Goal: Task Accomplishment & Management: Complete application form

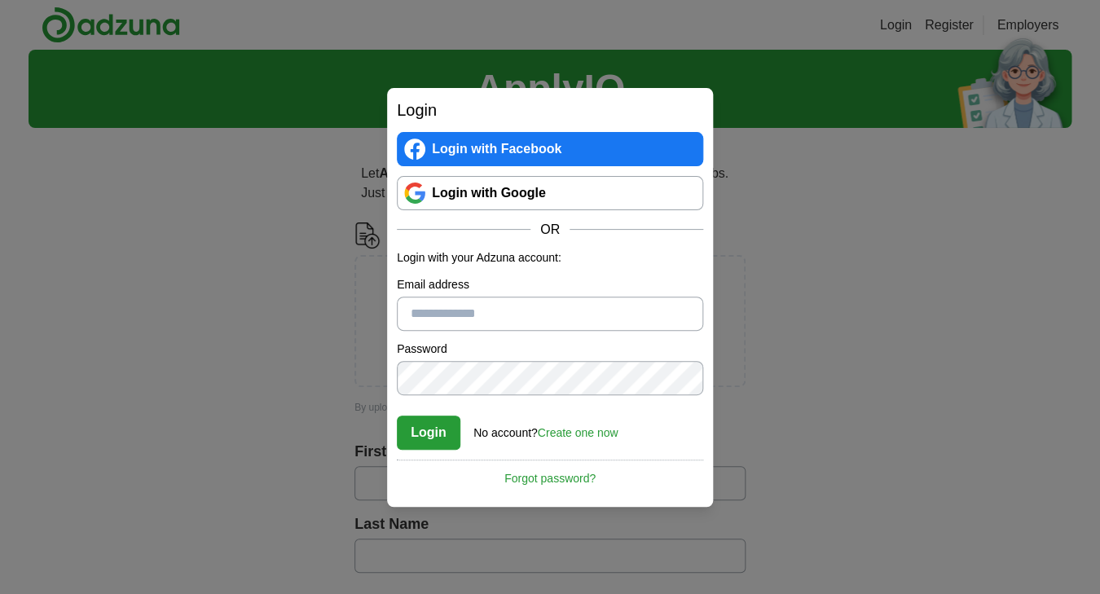
click at [545, 147] on link "Login with Facebook" at bounding box center [550, 149] width 306 height 34
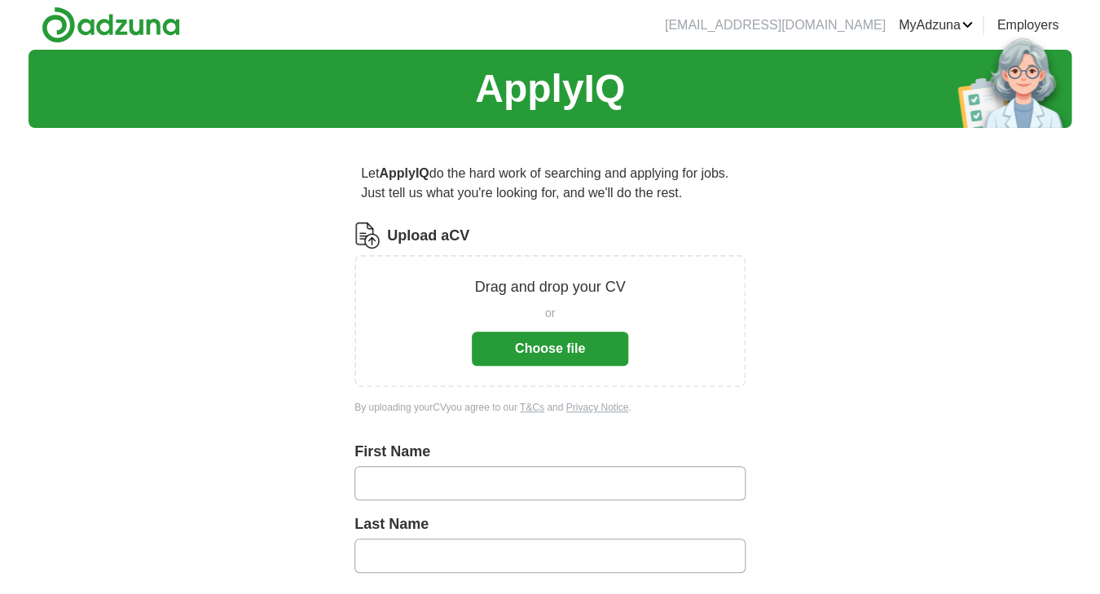
click at [564, 351] on button "Choose file" at bounding box center [550, 349] width 156 height 34
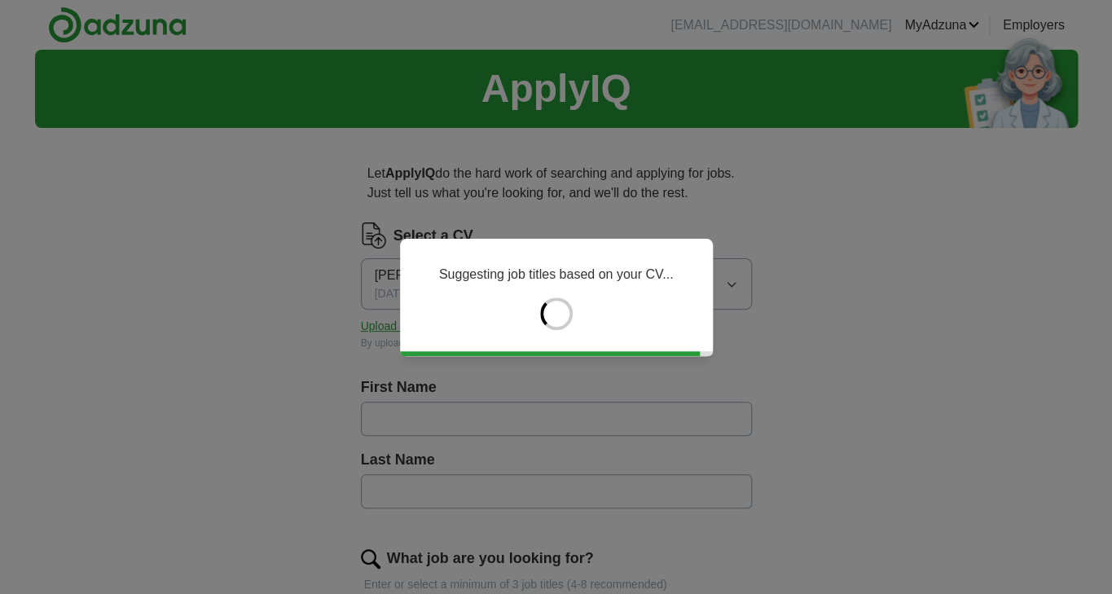
type input "*****"
type input "******"
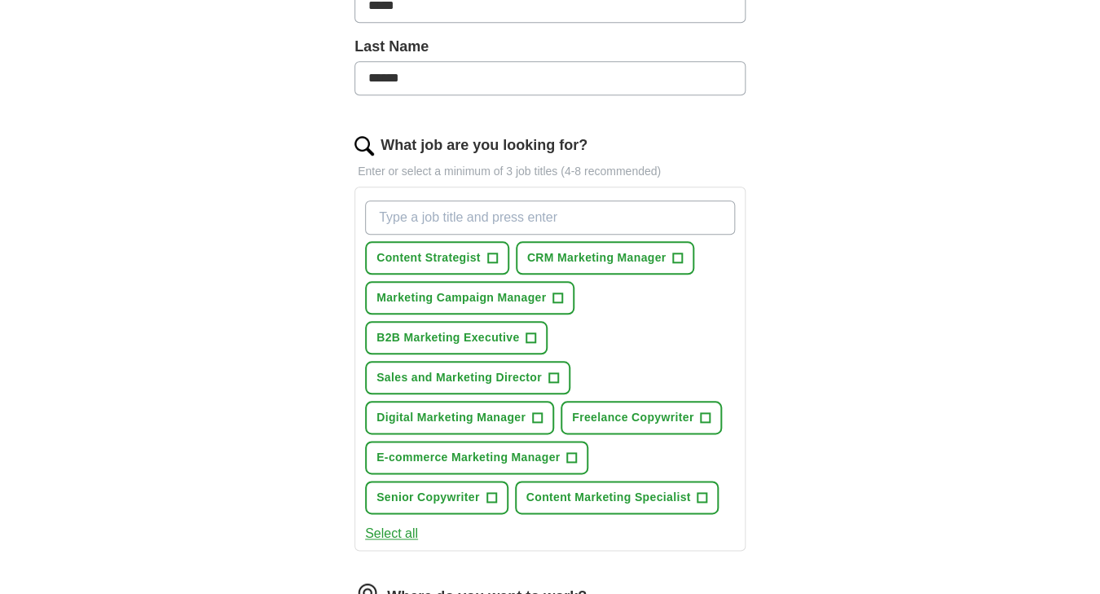
scroll to position [417, 0]
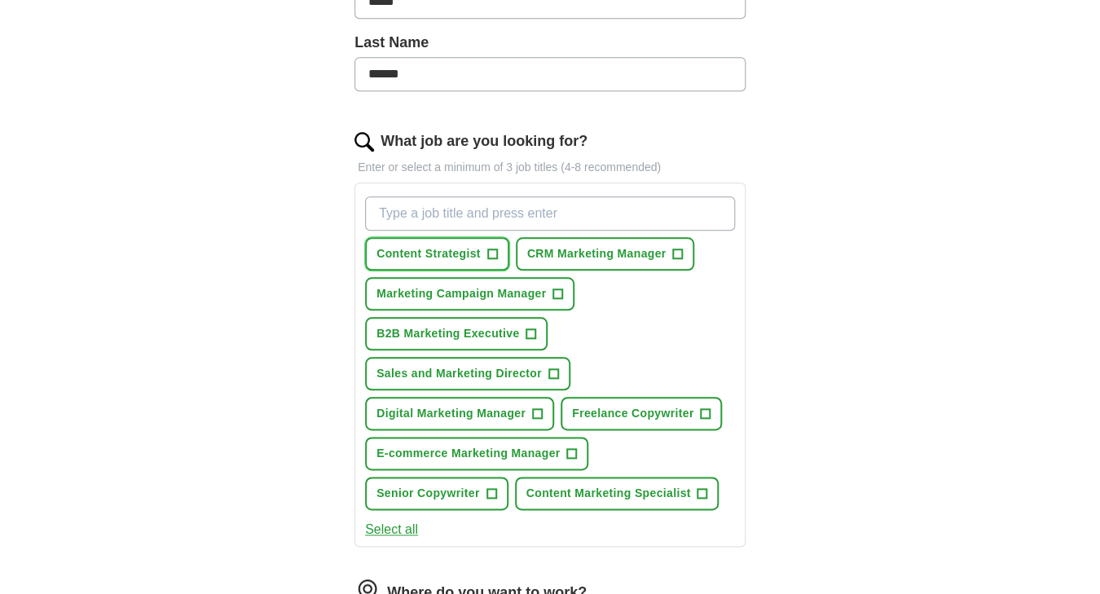
click at [415, 251] on span "Content Strategist" at bounding box center [428, 253] width 104 height 17
click at [564, 253] on span "CRM Marketing Manager" at bounding box center [596, 253] width 139 height 17
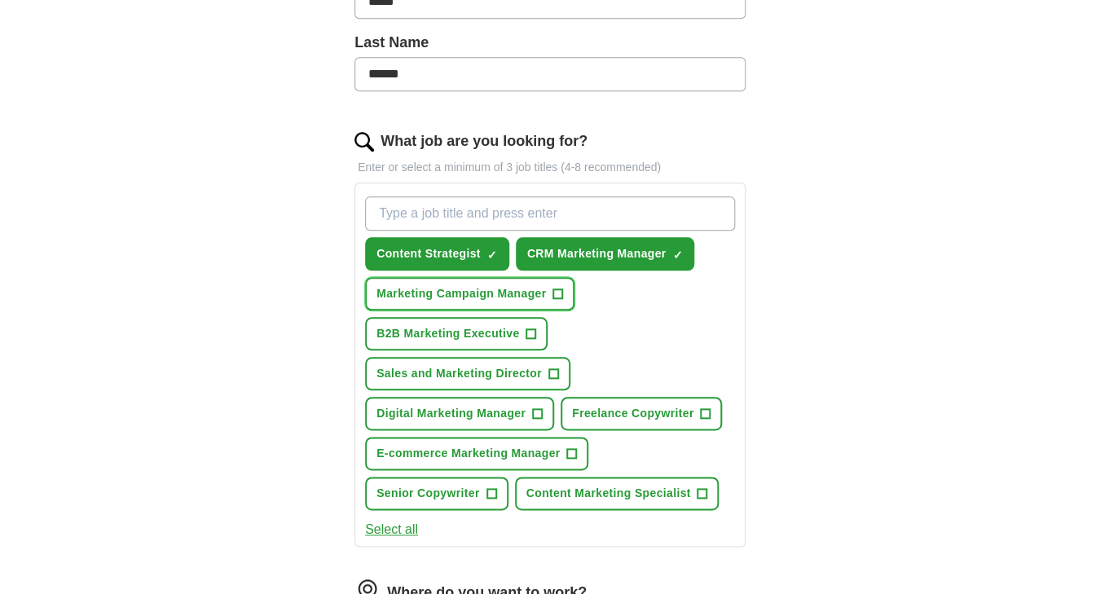
click at [489, 292] on span "Marketing Campaign Manager" at bounding box center [460, 293] width 169 height 17
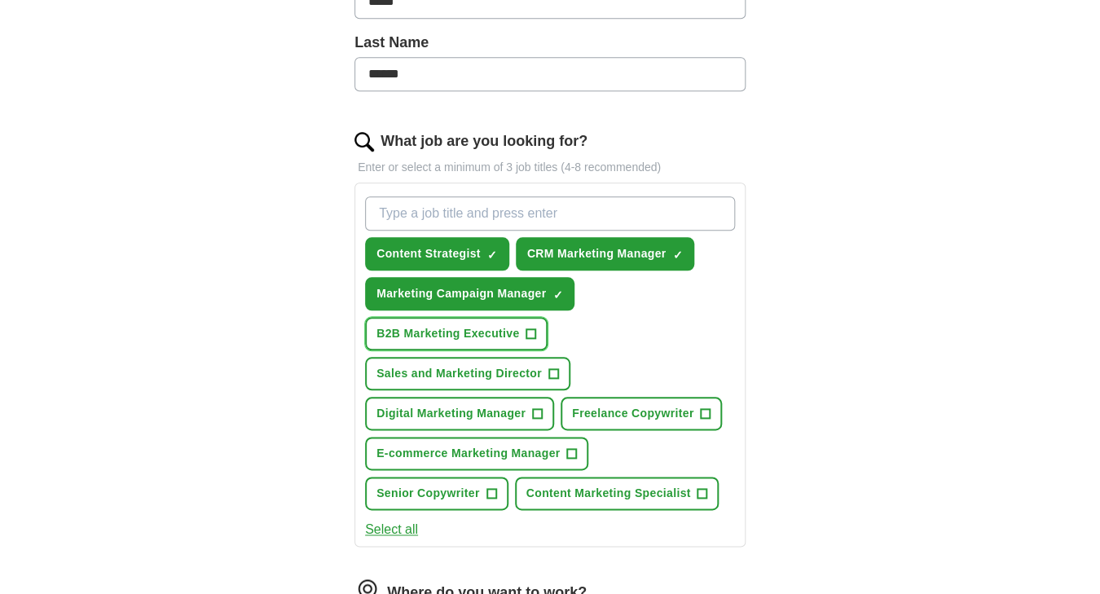
click at [471, 333] on span "B2B Marketing Executive" at bounding box center [447, 333] width 143 height 17
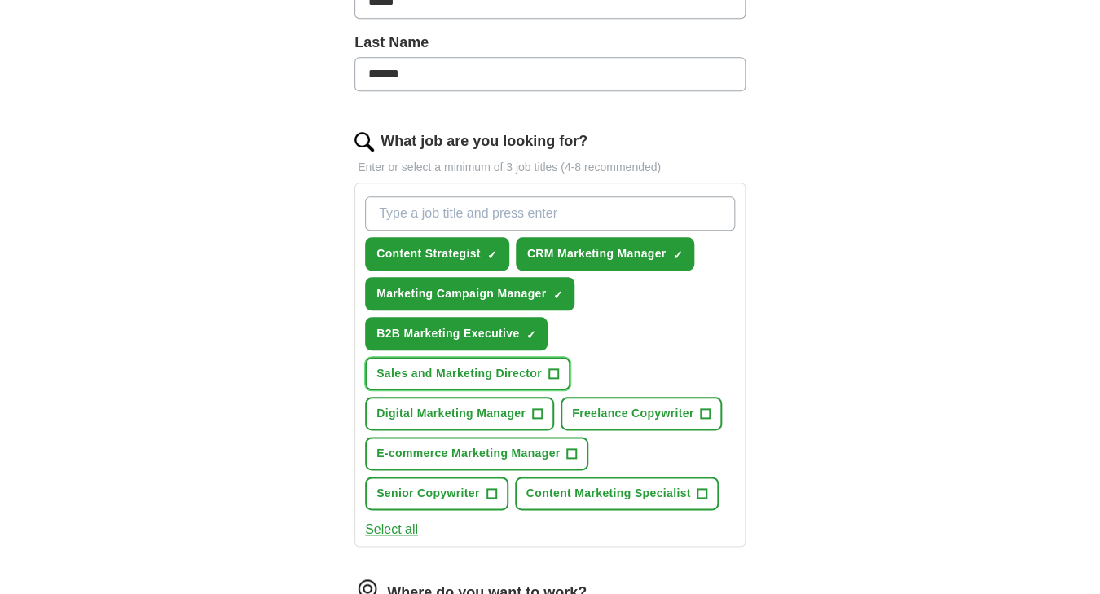
click at [470, 371] on span "Sales and Marketing Director" at bounding box center [458, 373] width 165 height 17
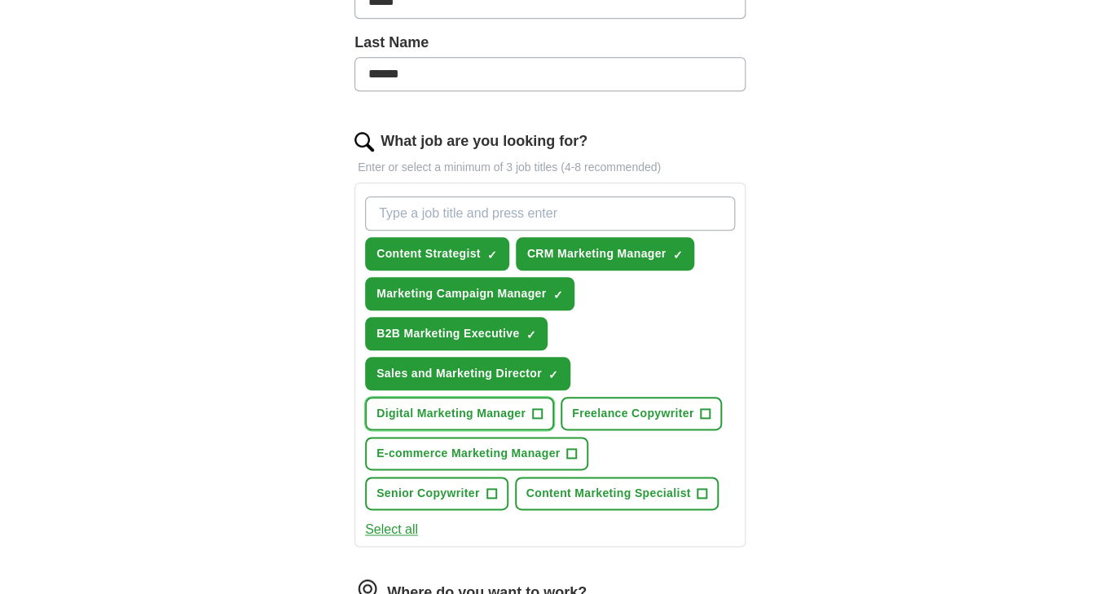
click at [465, 407] on span "Digital Marketing Manager" at bounding box center [450, 413] width 149 height 17
click at [613, 406] on span "Freelance Copywriter" at bounding box center [632, 413] width 121 height 17
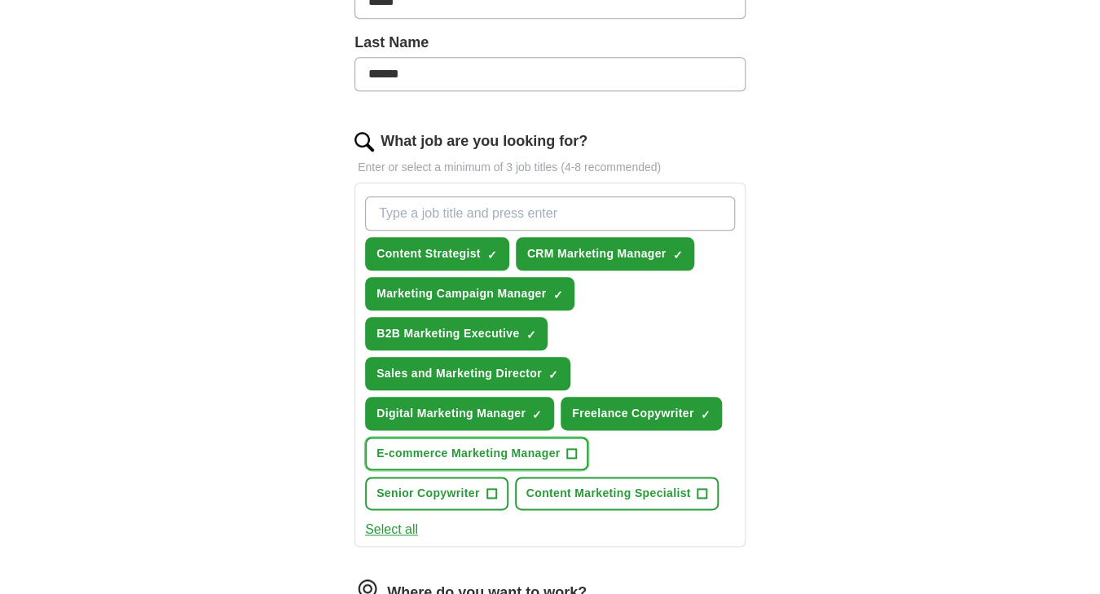
click at [501, 453] on span "E-commerce Marketing Manager" at bounding box center [467, 453] width 183 height 17
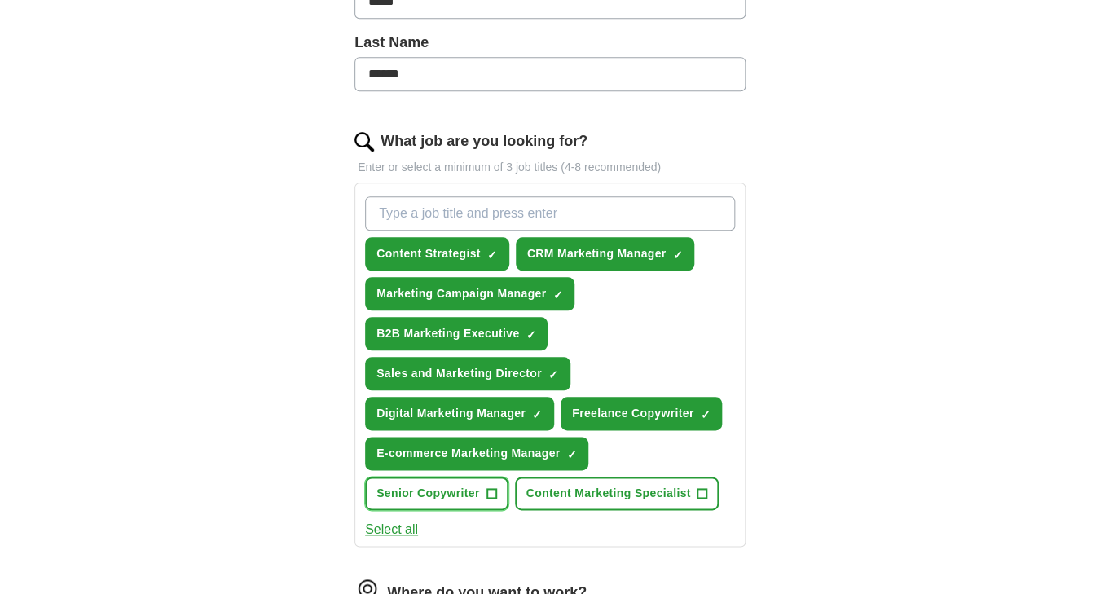
click at [442, 494] on span "Senior Copywriter" at bounding box center [427, 493] width 103 height 17
click at [555, 490] on span "Content Marketing Specialist" at bounding box center [608, 493] width 165 height 17
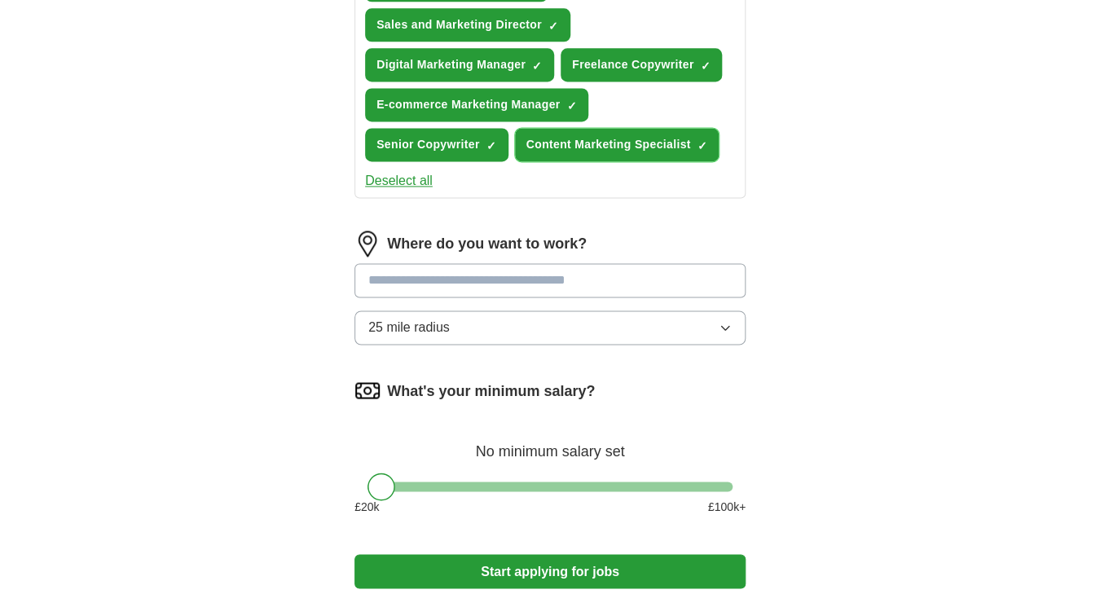
scroll to position [769, 0]
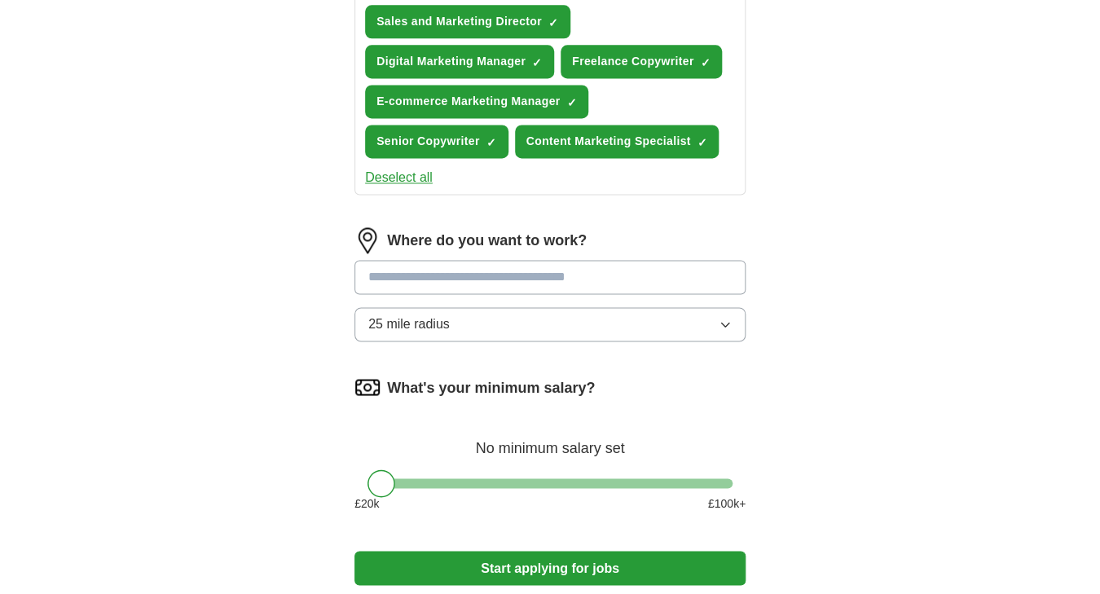
click at [640, 275] on input at bounding box center [549, 277] width 391 height 34
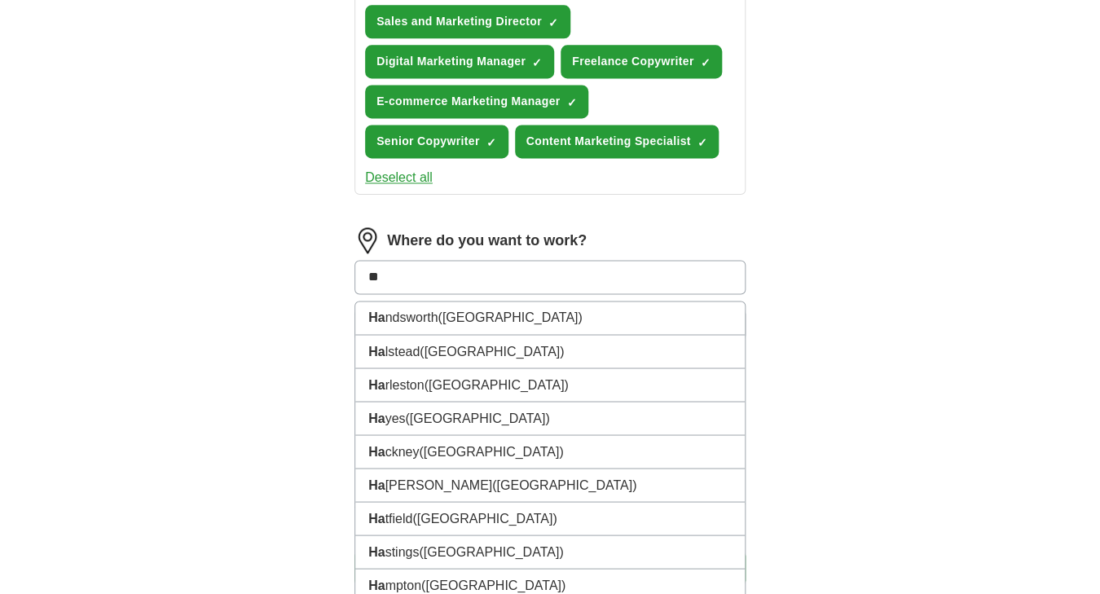
type input "***"
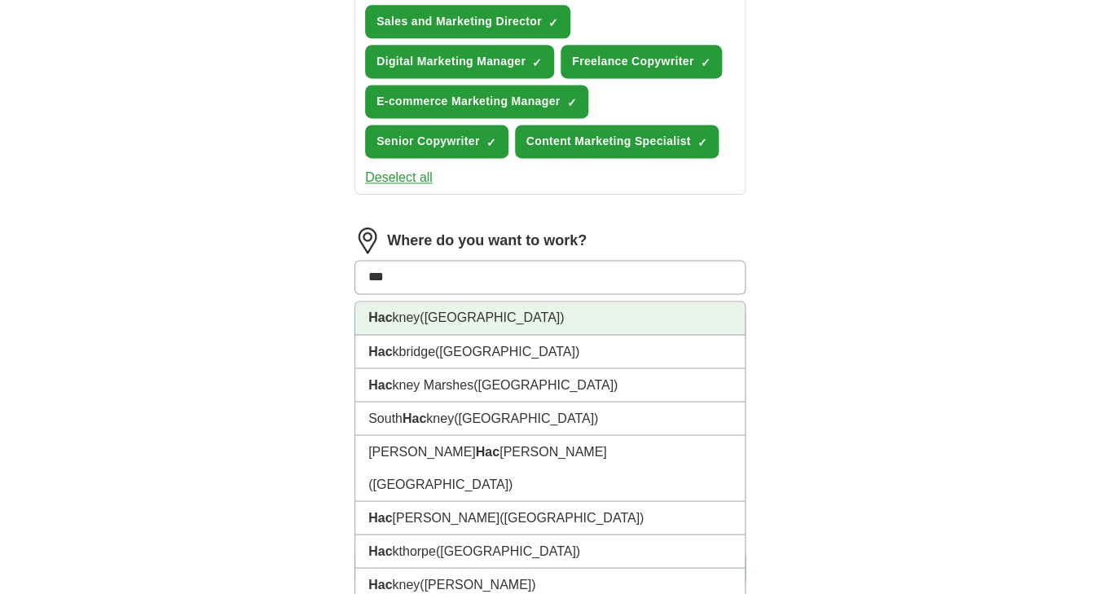
click at [627, 310] on li "Hac kney (East London)" at bounding box center [549, 317] width 389 height 33
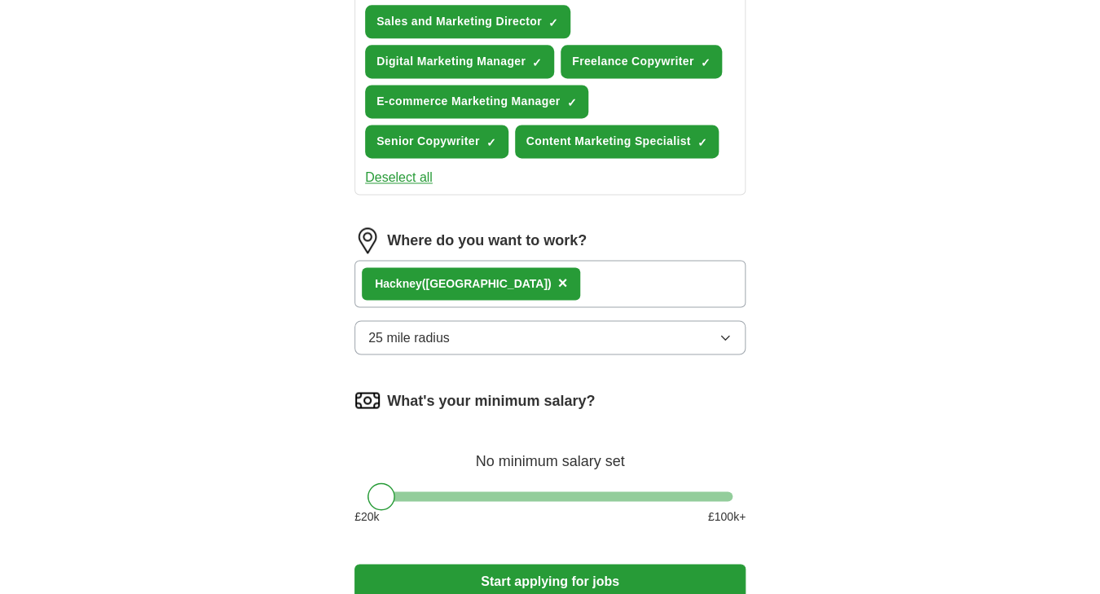
click at [675, 341] on button "25 mile radius" at bounding box center [549, 337] width 391 height 34
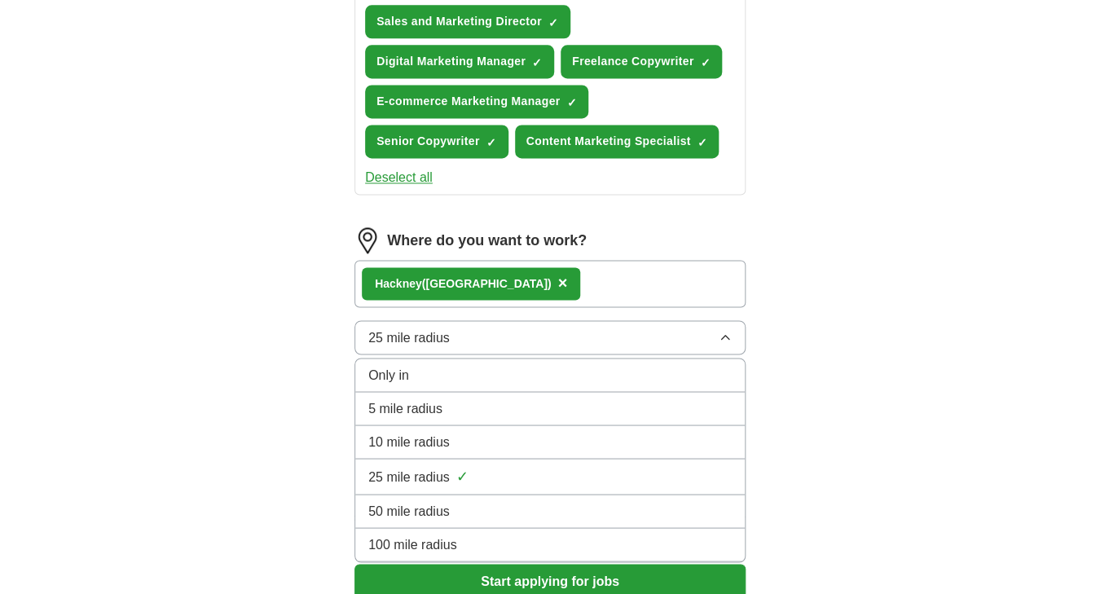
click at [649, 432] on li "10 mile radius" at bounding box center [549, 441] width 389 height 33
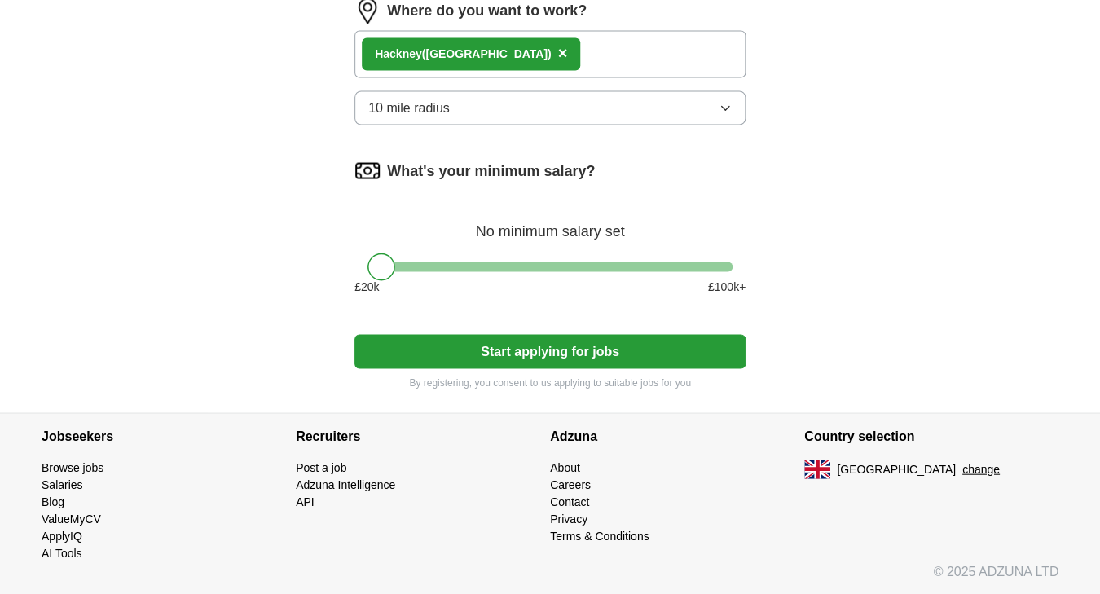
scroll to position [1000, 0]
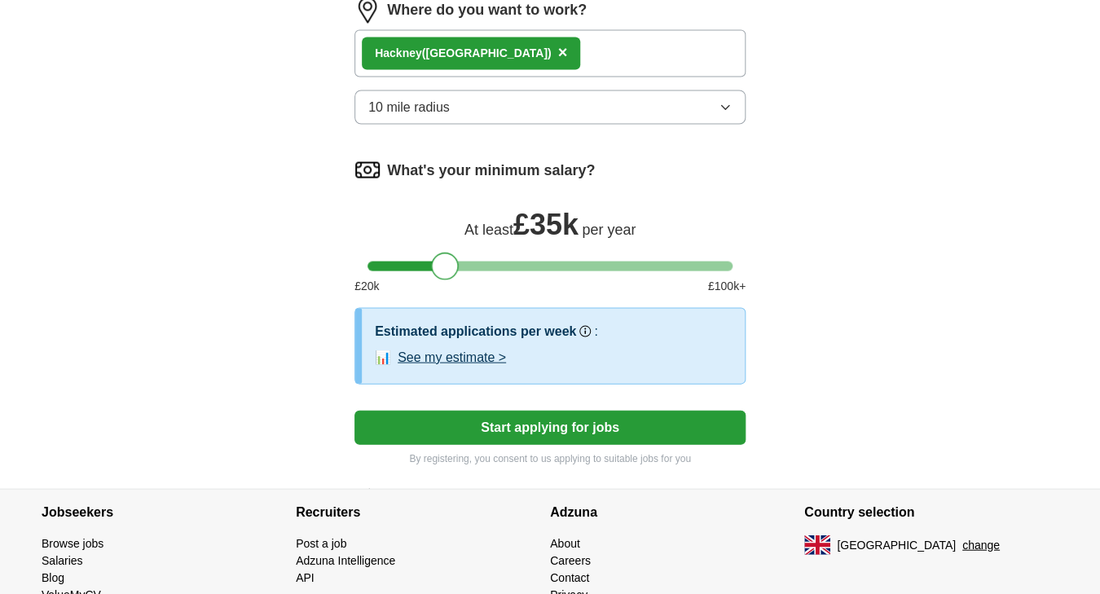
drag, startPoint x: 725, startPoint y: 266, endPoint x: 451, endPoint y: 285, distance: 275.2
click at [451, 286] on div "What's your minimum salary? At least £ 35k per year £ 20 k £ 100 k+" at bounding box center [549, 231] width 391 height 151
click at [619, 426] on button "Start applying for jobs" at bounding box center [549, 427] width 391 height 34
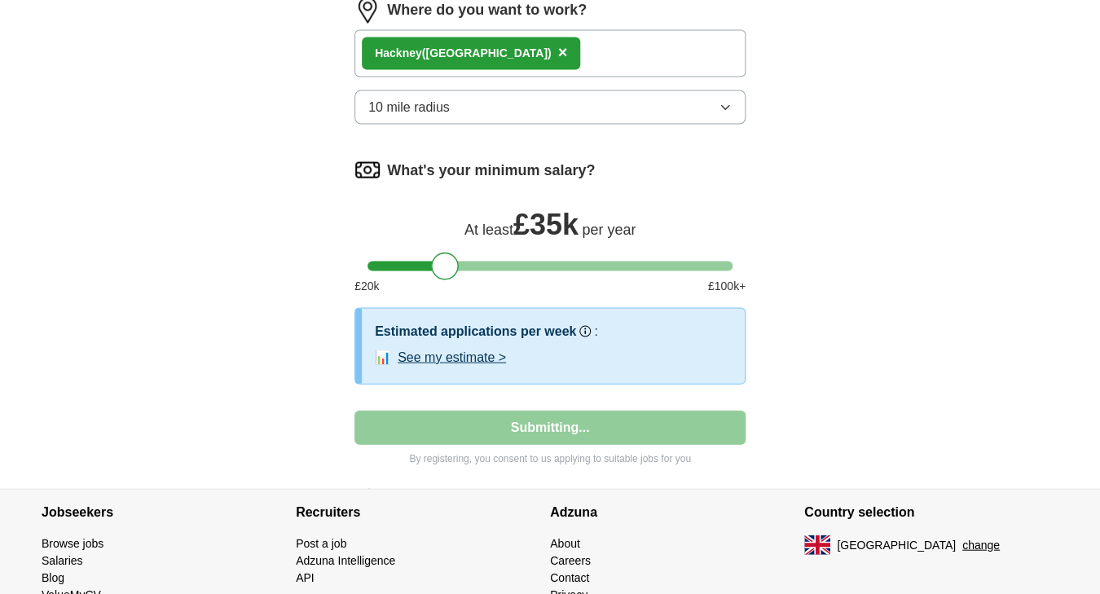
select select "**"
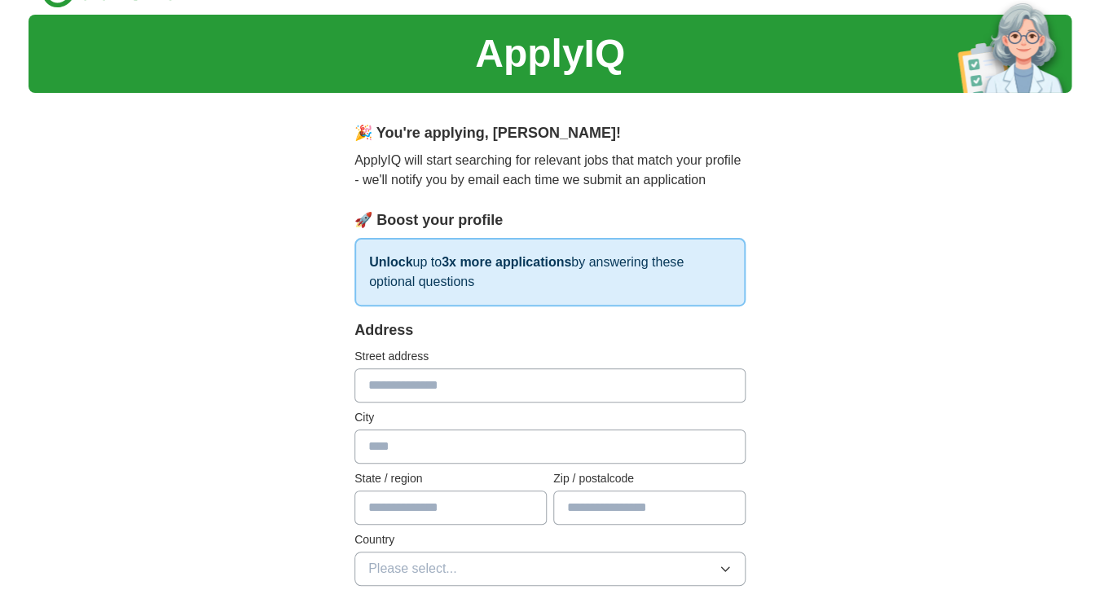
scroll to position [261, 0]
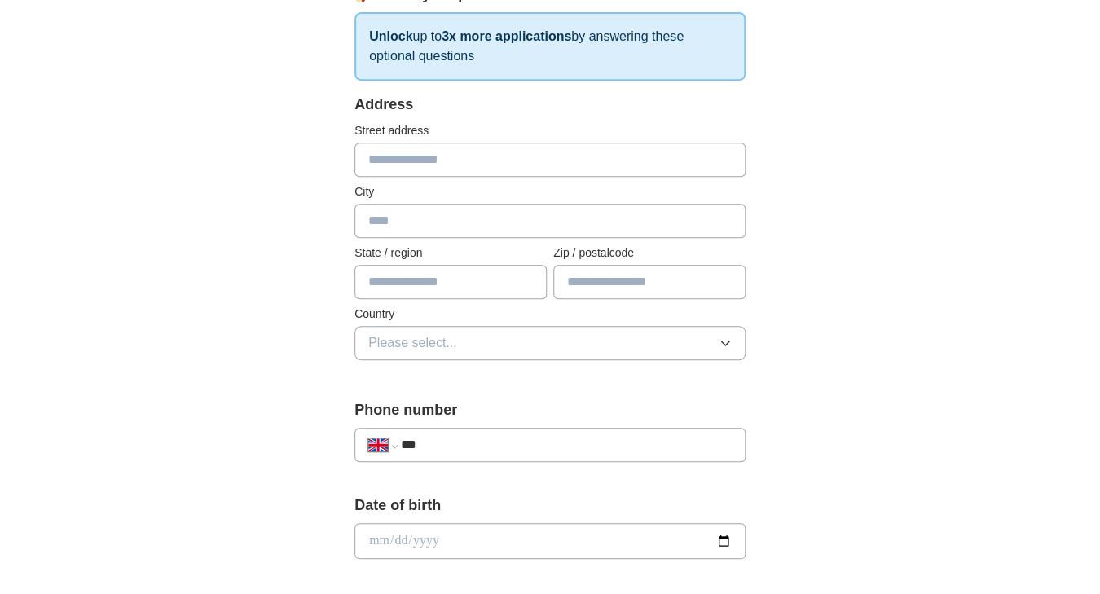
click at [576, 157] on input "text" at bounding box center [549, 160] width 391 height 34
type input "**********"
type input "******"
type input "**********"
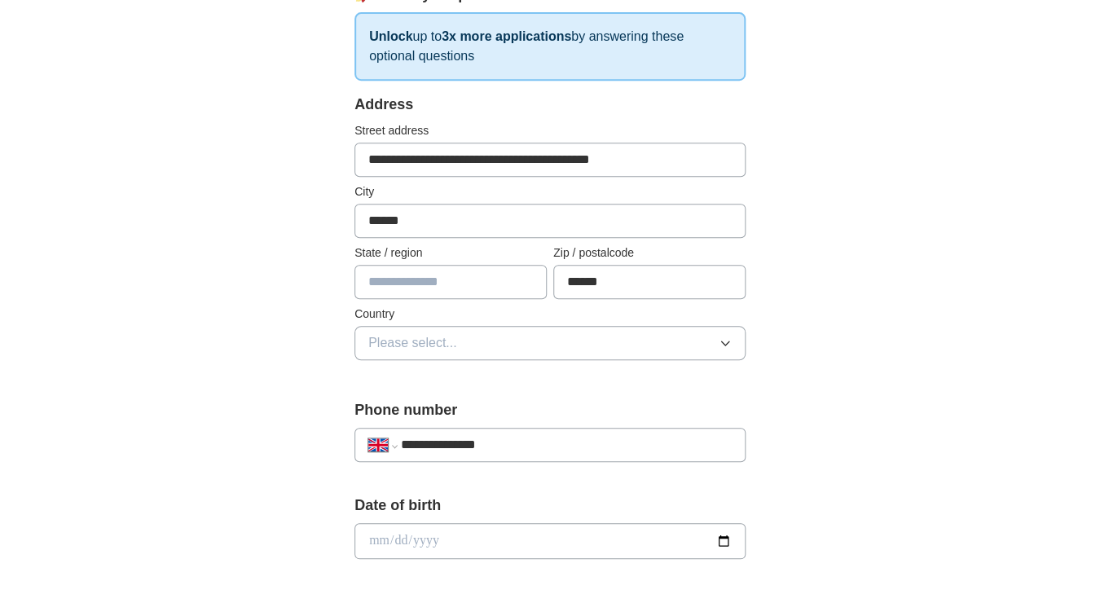
click at [509, 344] on button "Please select..." at bounding box center [549, 343] width 391 height 34
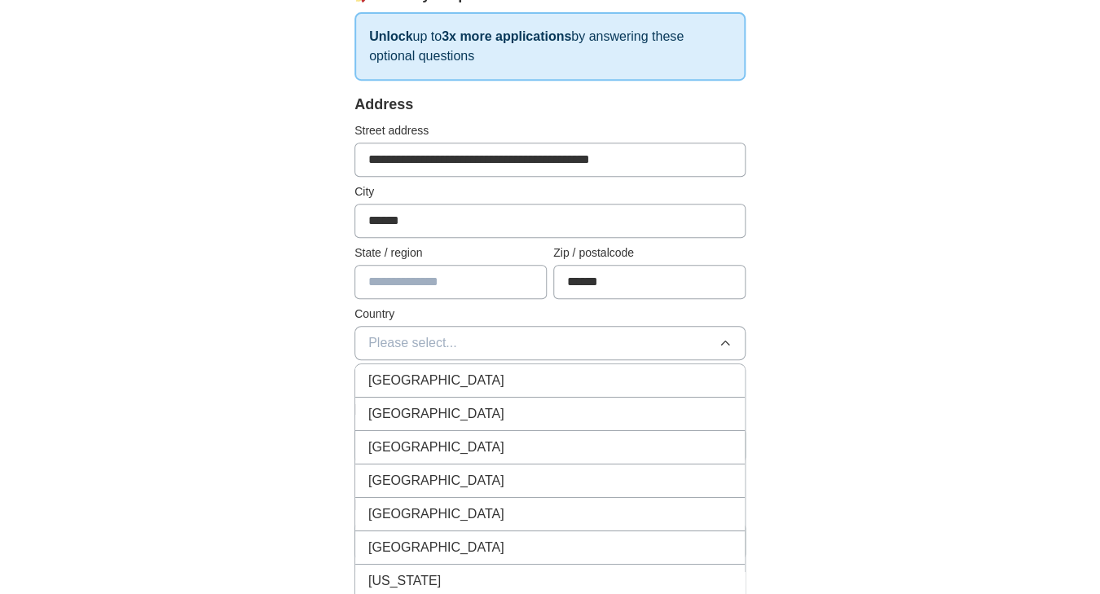
click at [511, 380] on div "[GEOGRAPHIC_DATA]" at bounding box center [549, 381] width 363 height 20
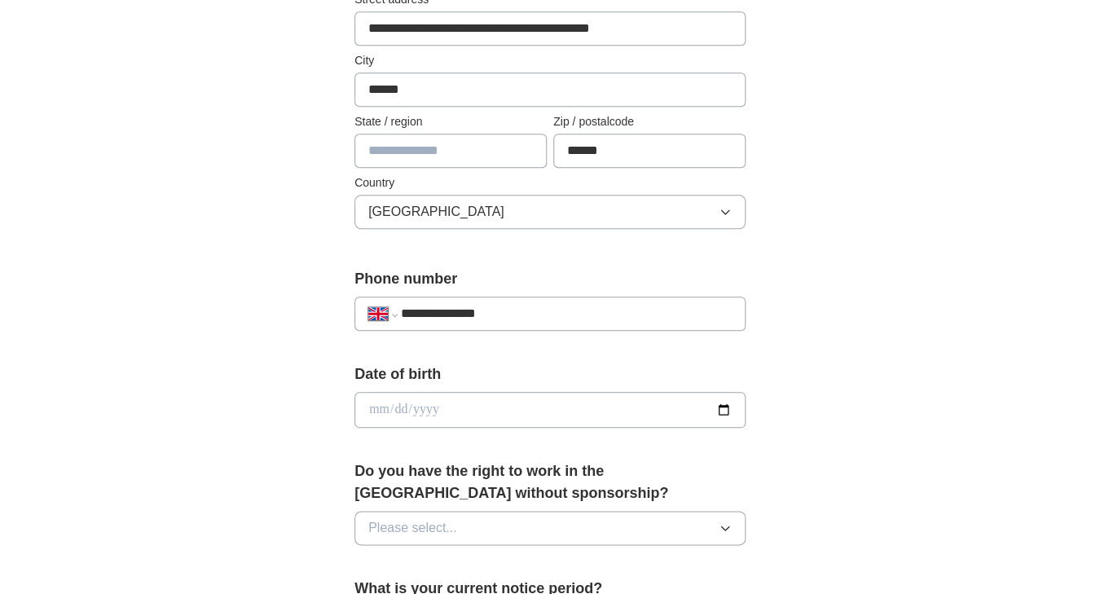
scroll to position [482, 0]
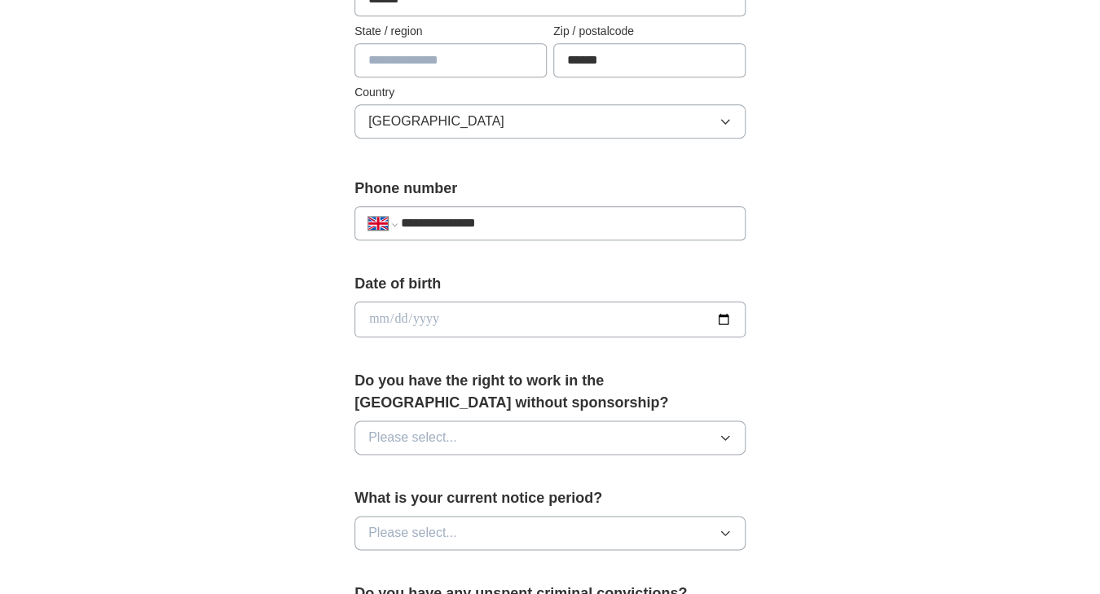
click at [652, 317] on input "date" at bounding box center [549, 319] width 391 height 36
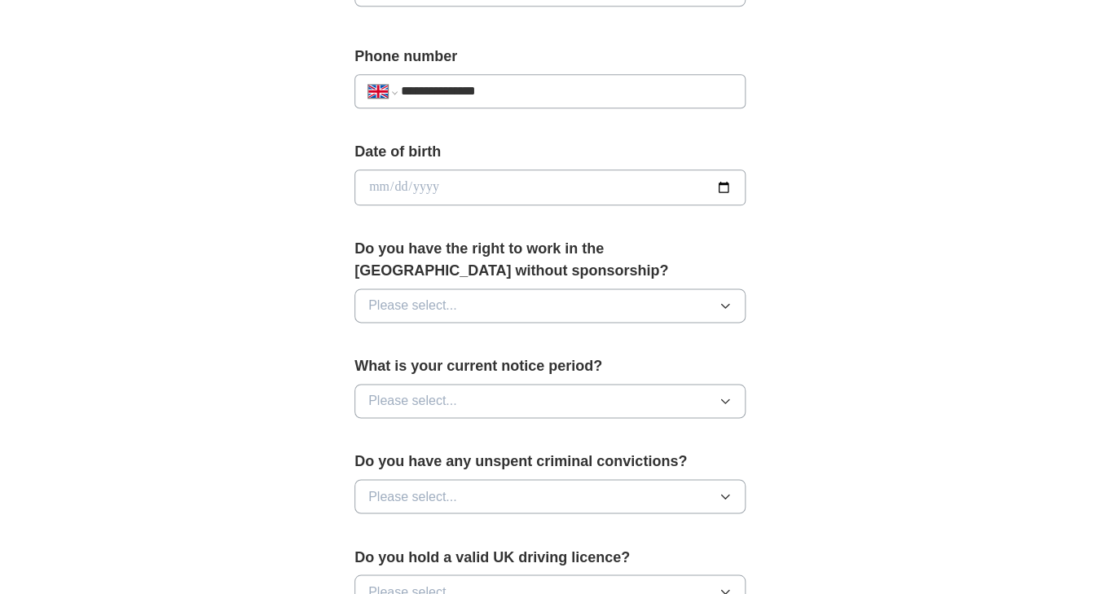
scroll to position [717, 0]
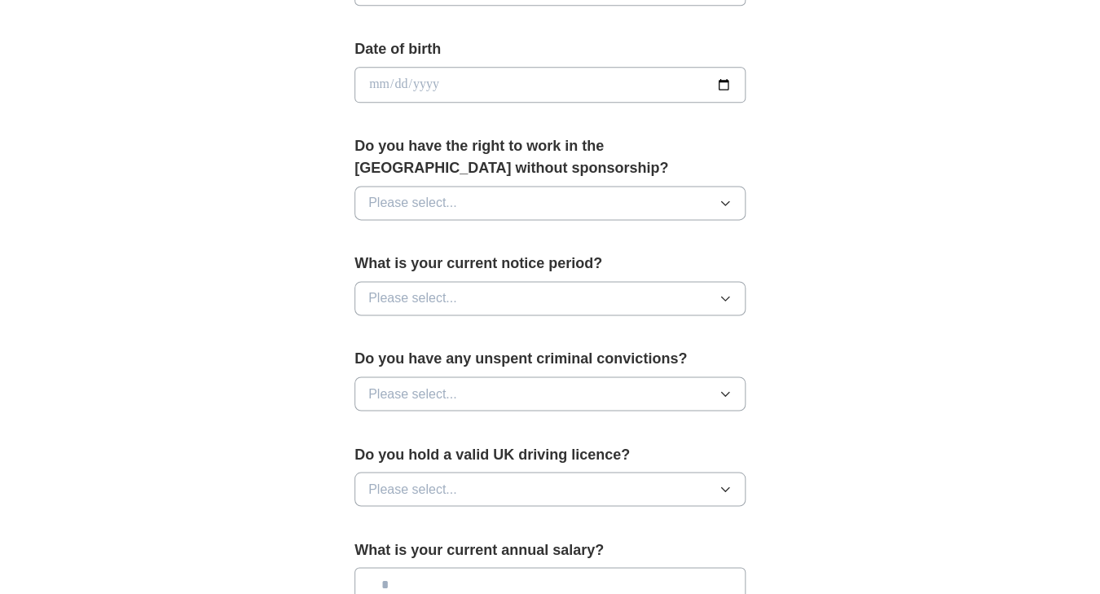
click at [658, 207] on button "Please select..." at bounding box center [549, 203] width 391 height 34
click at [641, 247] on div "Yes" at bounding box center [549, 241] width 363 height 20
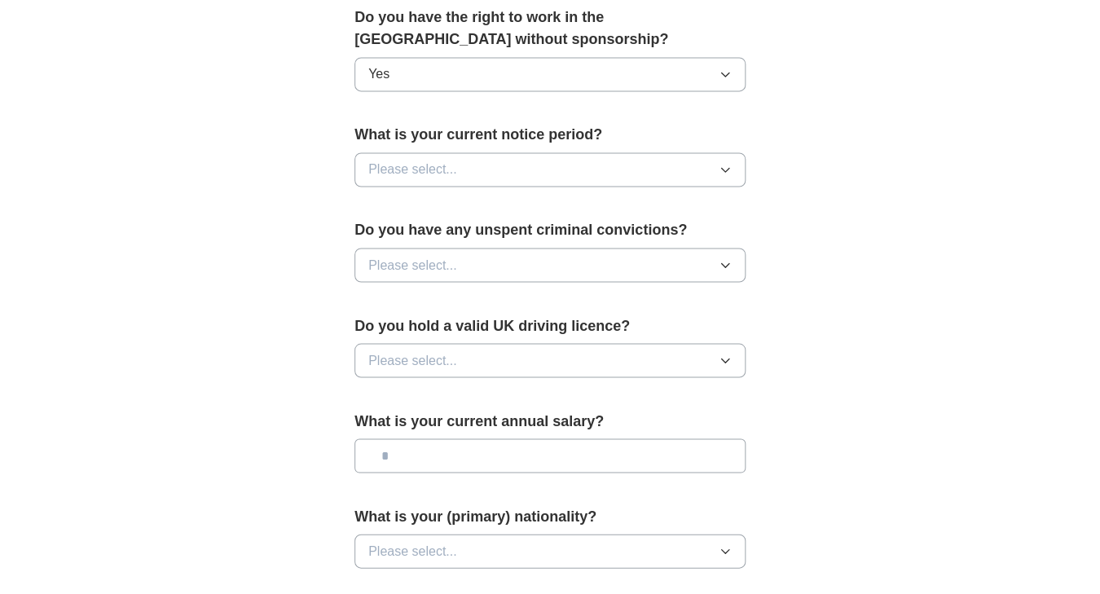
scroll to position [847, 0]
click at [652, 169] on button "Please select..." at bounding box center [549, 168] width 391 height 34
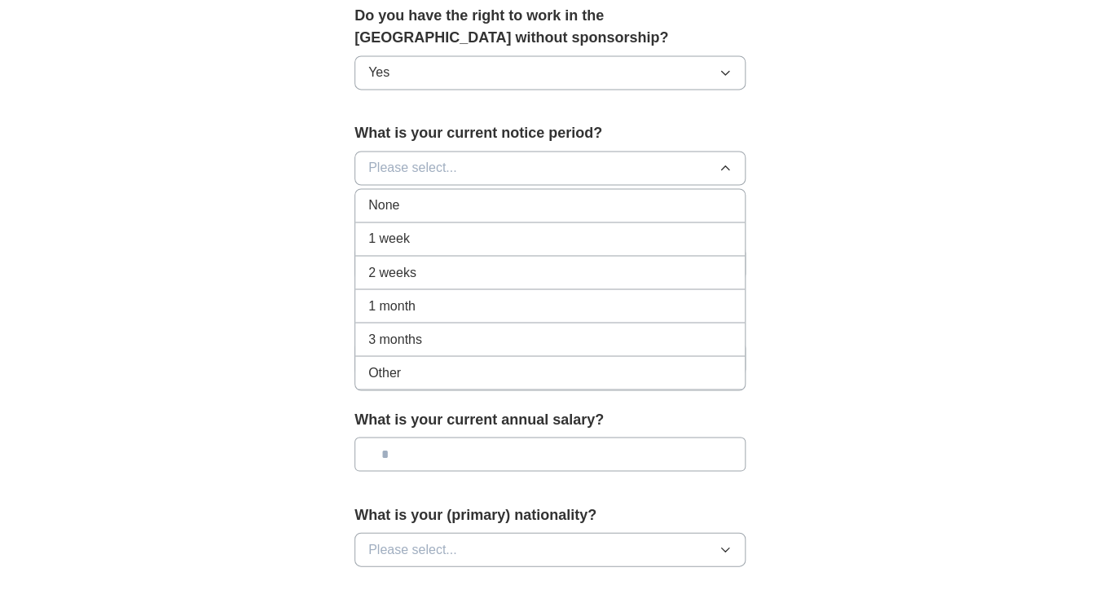
click at [640, 210] on div "None" at bounding box center [549, 206] width 363 height 20
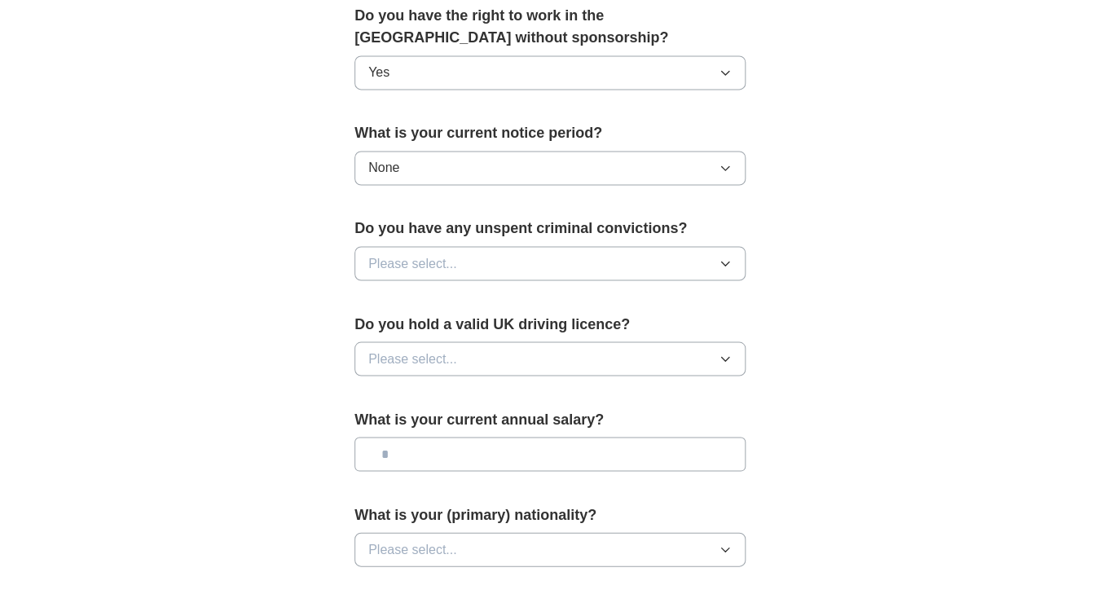
click at [688, 259] on button "Please select..." at bounding box center [549, 263] width 391 height 34
click at [658, 344] on li "No" at bounding box center [549, 334] width 389 height 33
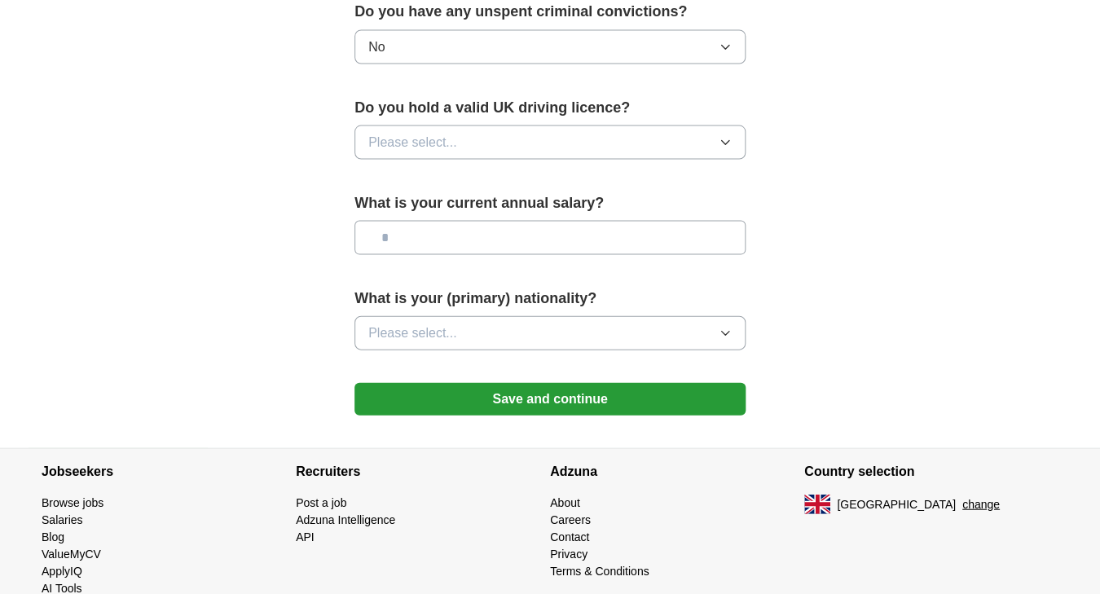
scroll to position [1098, 0]
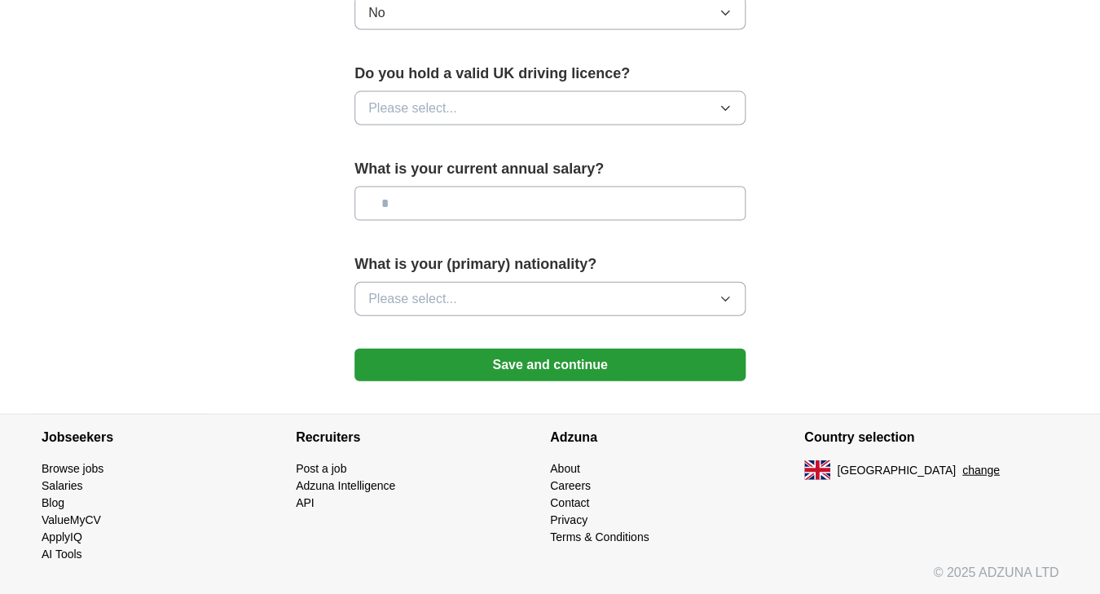
click at [620, 104] on button "Please select..." at bounding box center [549, 107] width 391 height 34
click at [614, 139] on div "Yes" at bounding box center [549, 145] width 363 height 20
click at [569, 196] on input "text" at bounding box center [549, 203] width 391 height 34
type input "*******"
click at [599, 299] on button "Please select..." at bounding box center [549, 298] width 391 height 34
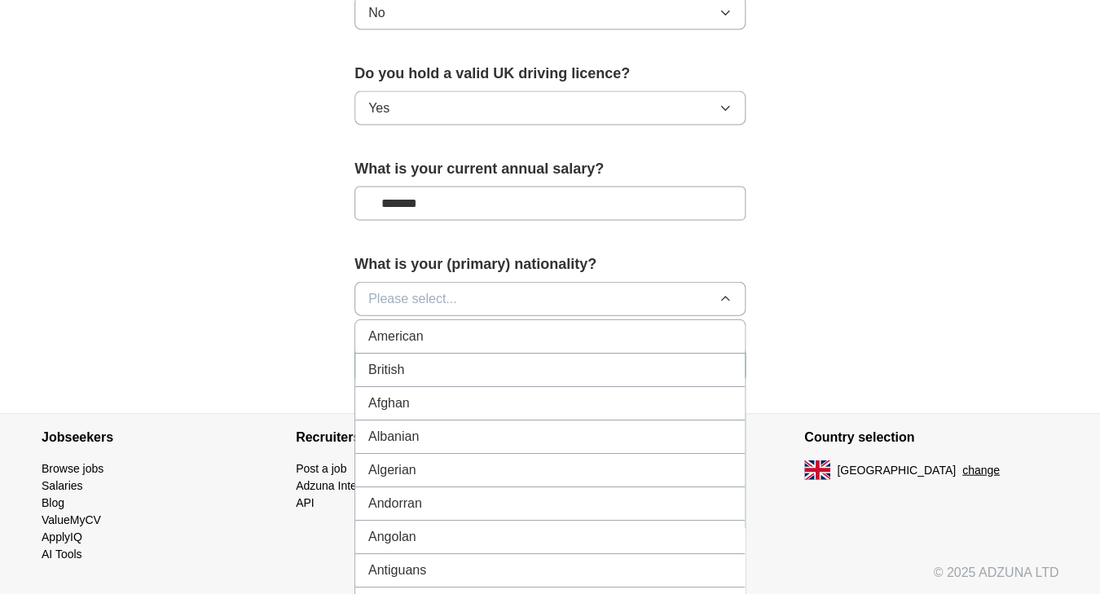
click at [587, 368] on div "British" at bounding box center [549, 369] width 363 height 20
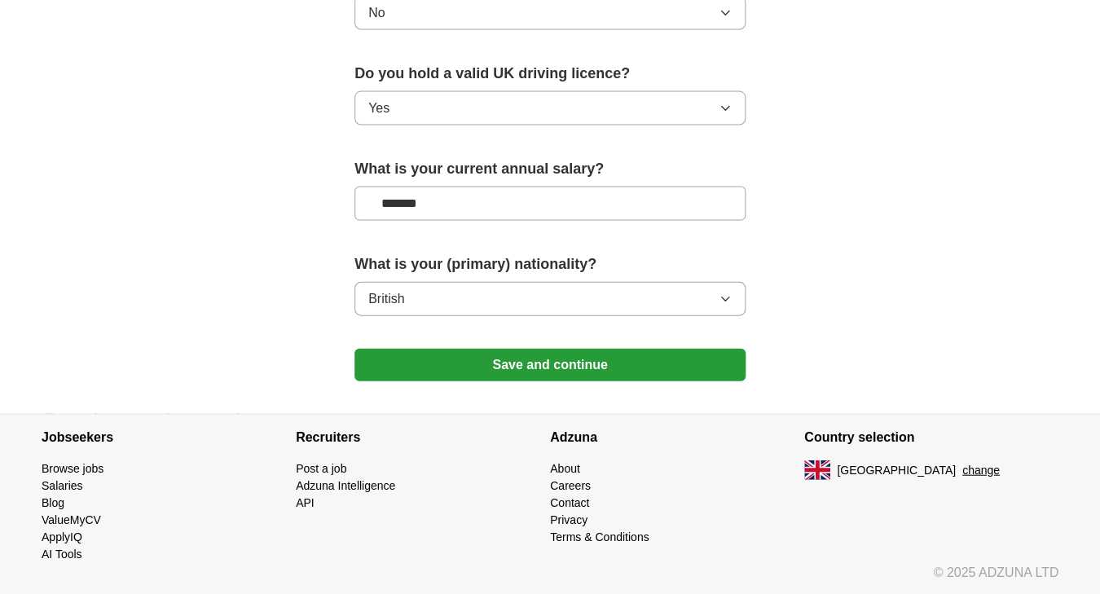
click at [668, 363] on button "Save and continue" at bounding box center [549, 364] width 391 height 33
